Goal: Information Seeking & Learning: Understand process/instructions

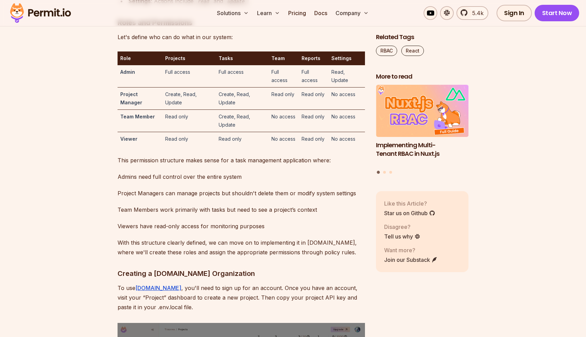
scroll to position [2031, 0]
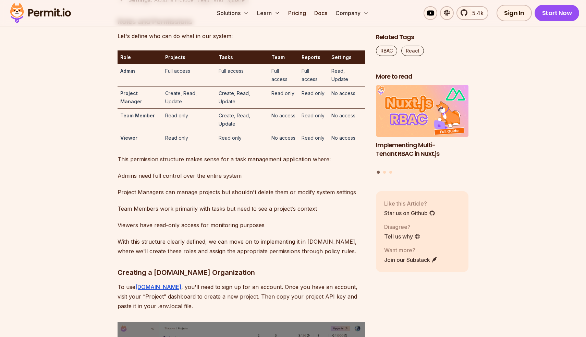
click at [179, 86] on td "Full access" at bounding box center [188, 75] width 53 height 22
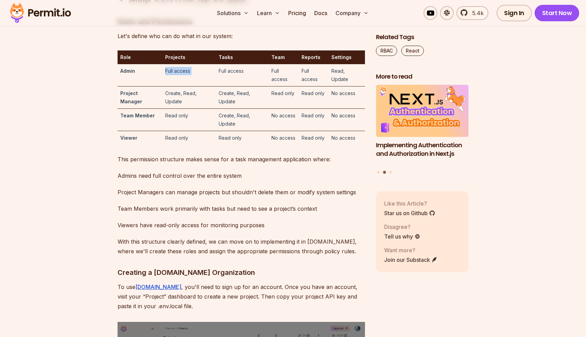
click at [235, 86] on td "Full access" at bounding box center [242, 75] width 53 height 22
click at [274, 86] on td "Full access" at bounding box center [284, 75] width 30 height 22
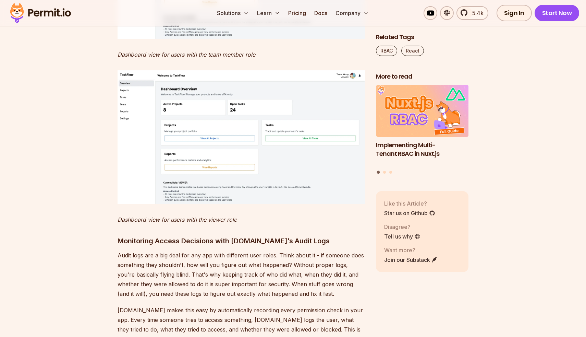
scroll to position [6290, 0]
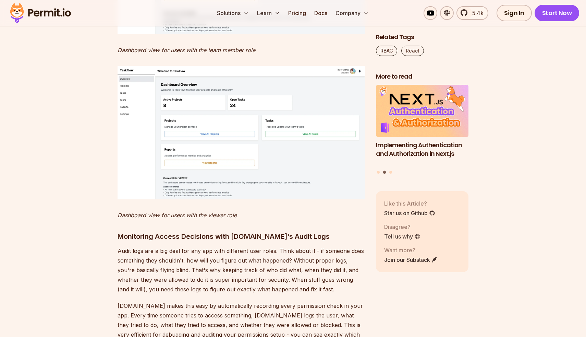
drag, startPoint x: 145, startPoint y: 246, endPoint x: 169, endPoint y: 253, distance: 24.9
drag, startPoint x: 138, startPoint y: 243, endPoint x: 164, endPoint y: 258, distance: 29.9
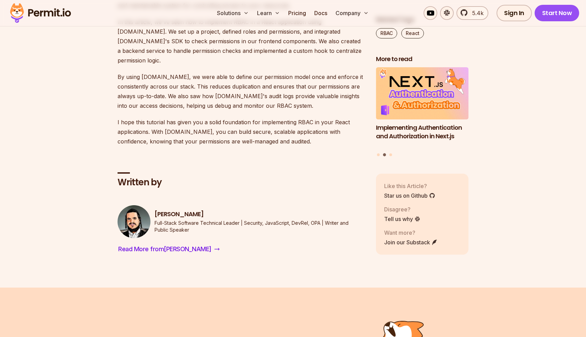
scroll to position [7438, 0]
